Goal: Register for event/course

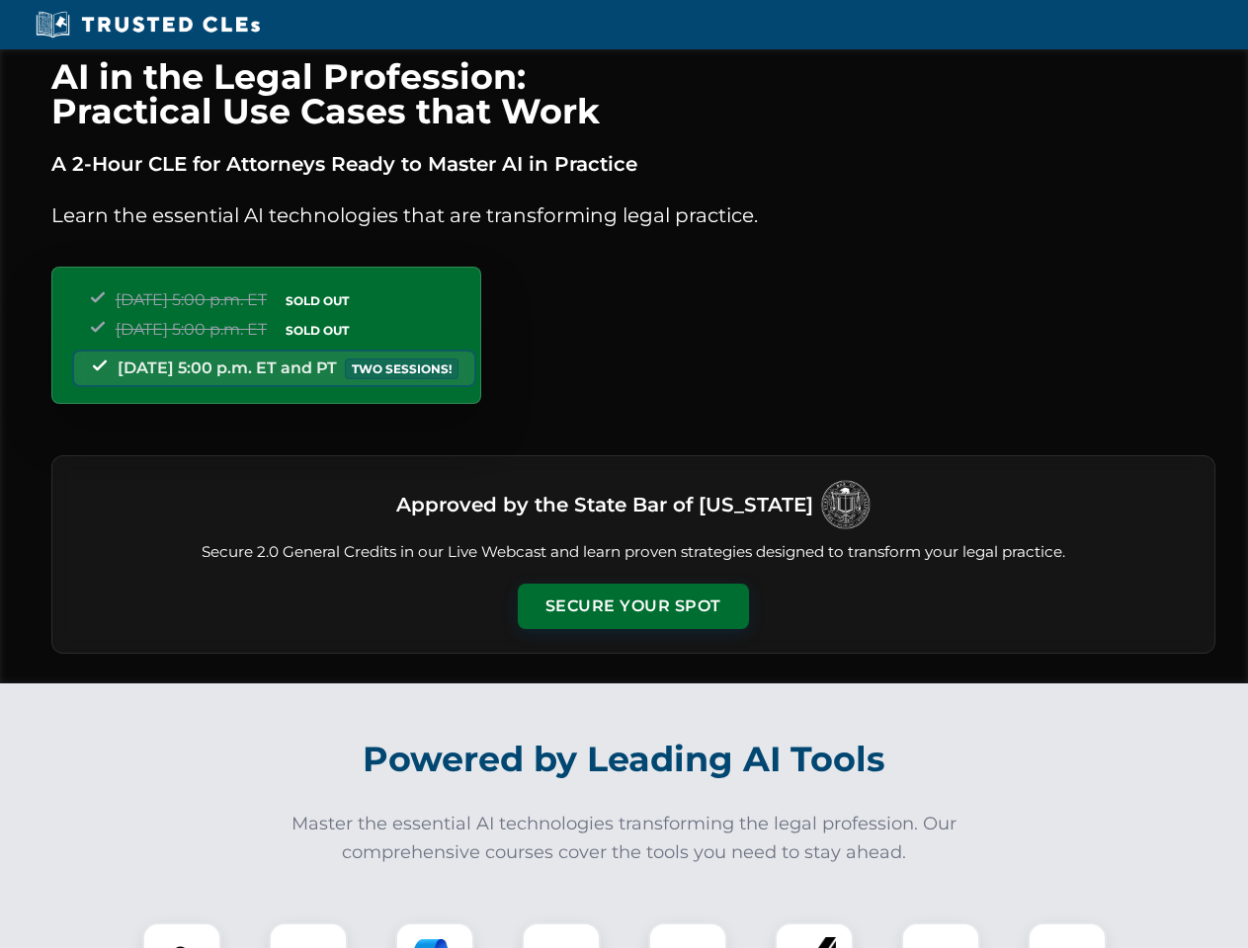
click at [632, 606] on button "Secure Your Spot" at bounding box center [633, 606] width 231 height 45
click at [182, 935] on img at bounding box center [181, 961] width 57 height 57
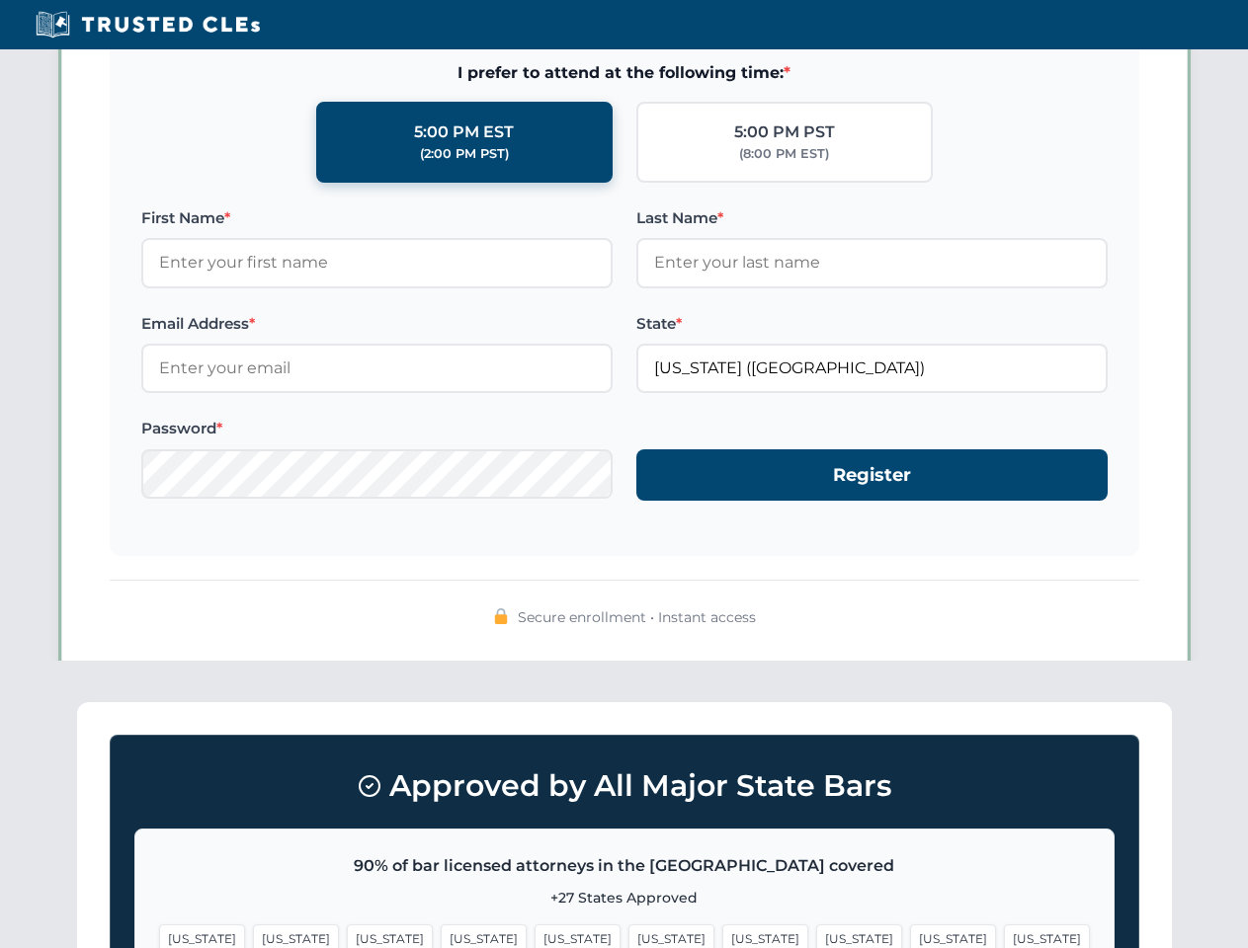
click at [722, 935] on span "[US_STATE]" at bounding box center [765, 939] width 86 height 29
click at [910, 935] on span "[US_STATE]" at bounding box center [953, 939] width 86 height 29
